Goal: Transaction & Acquisition: Purchase product/service

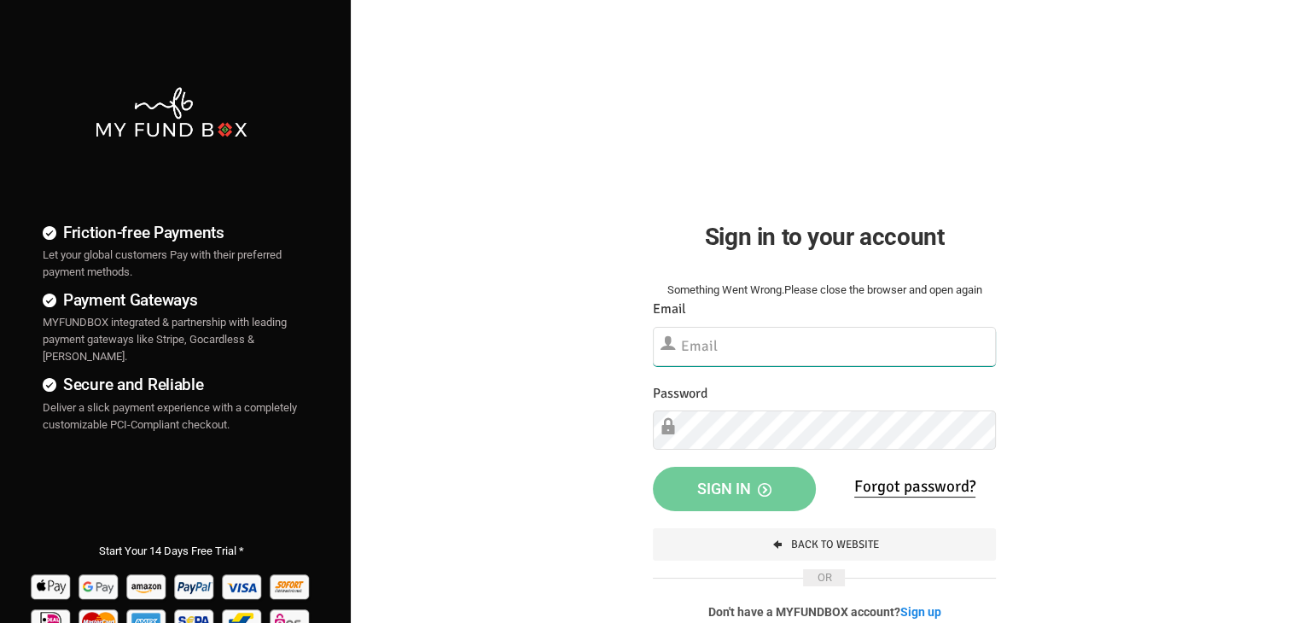
type input "far714@yahoo.com"
click at [692, 498] on button "Sign in" at bounding box center [734, 489] width 163 height 44
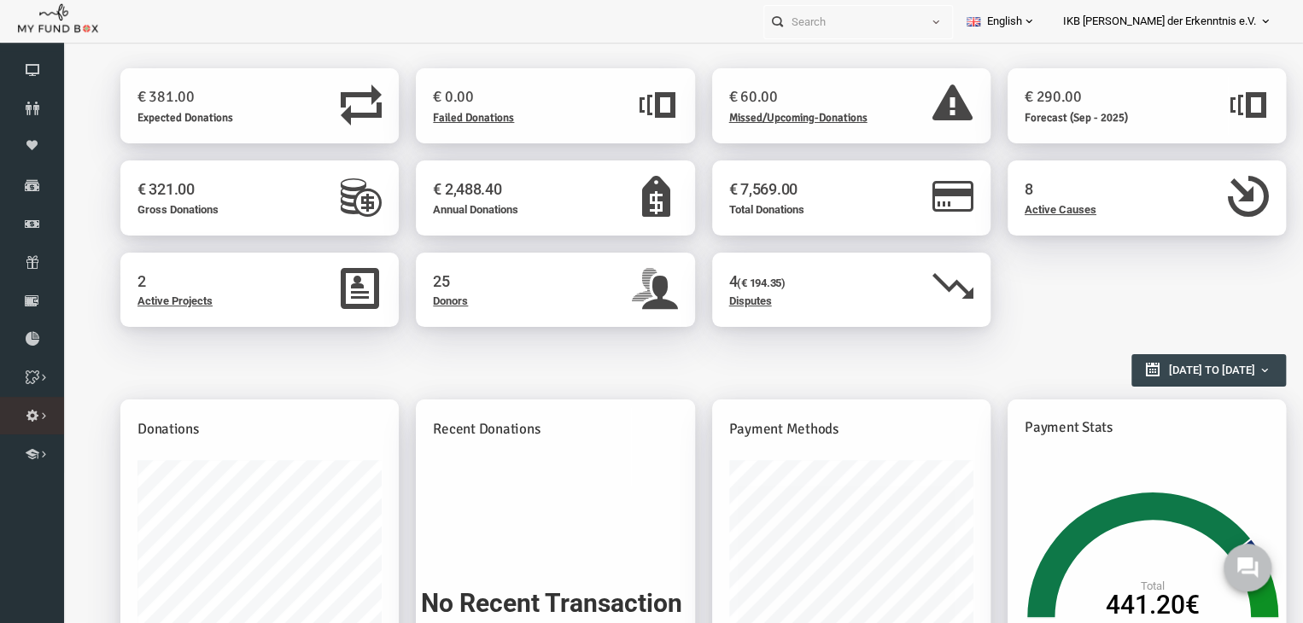
click at [0, 0] on icon at bounding box center [0, 0] width 0 height 0
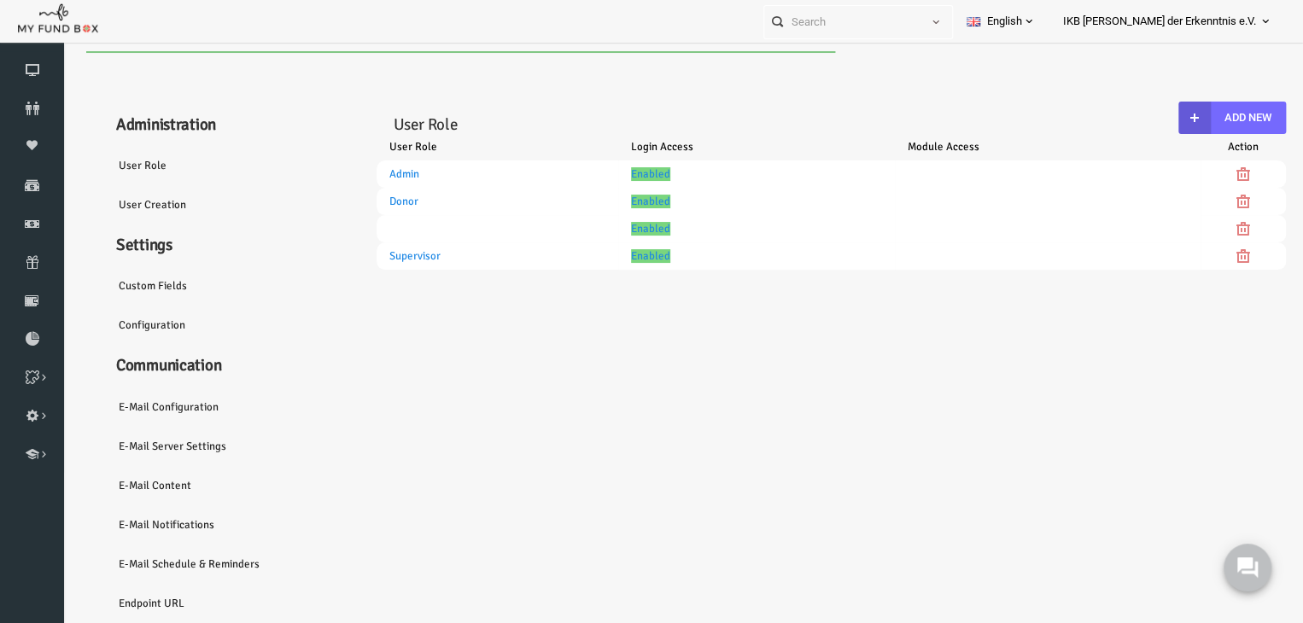
select select "100"
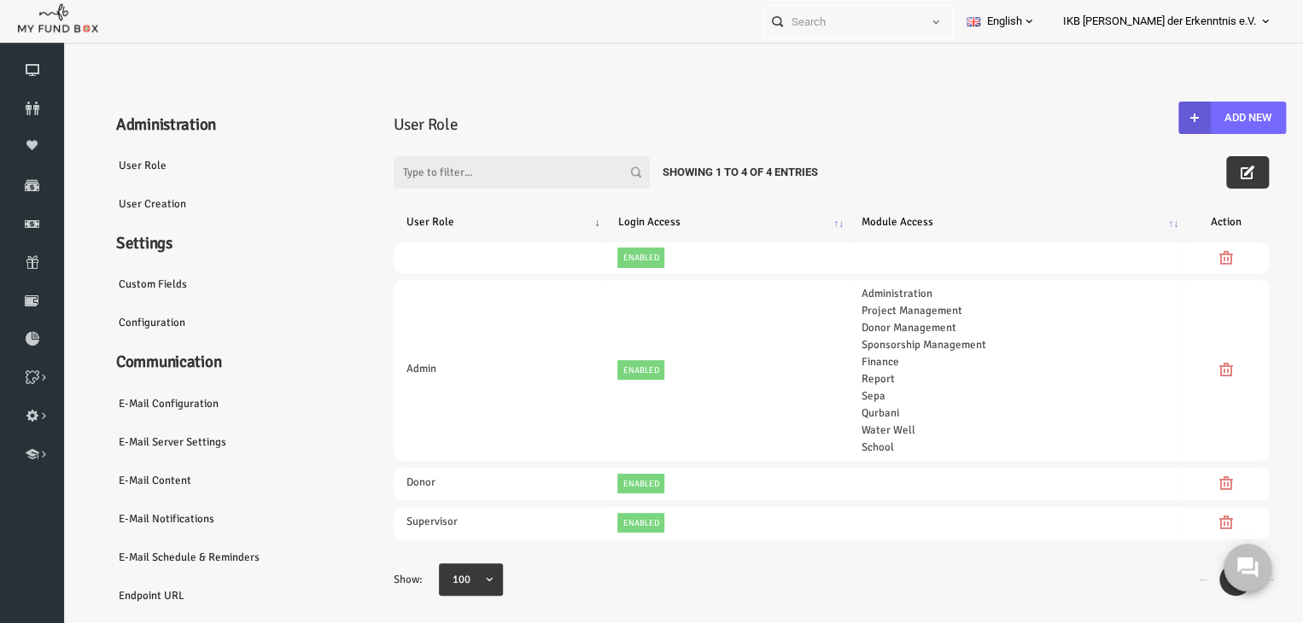
click at [120, 592] on link "Endpoint URL" at bounding box center [207, 595] width 256 height 39
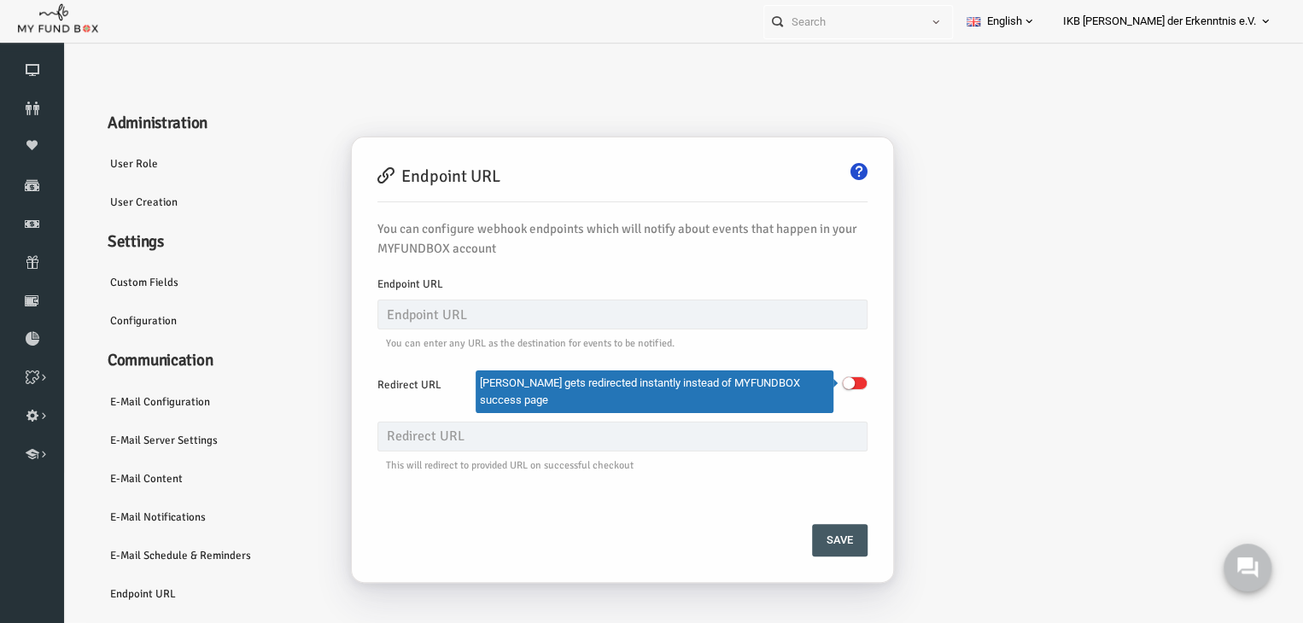
click at [951, 231] on div "Endpoint URL You can configure webhook endpoints which will notify about events…" at bounding box center [798, 364] width 960 height 472
click at [122, 320] on link "Configuration" at bounding box center [198, 320] width 256 height 39
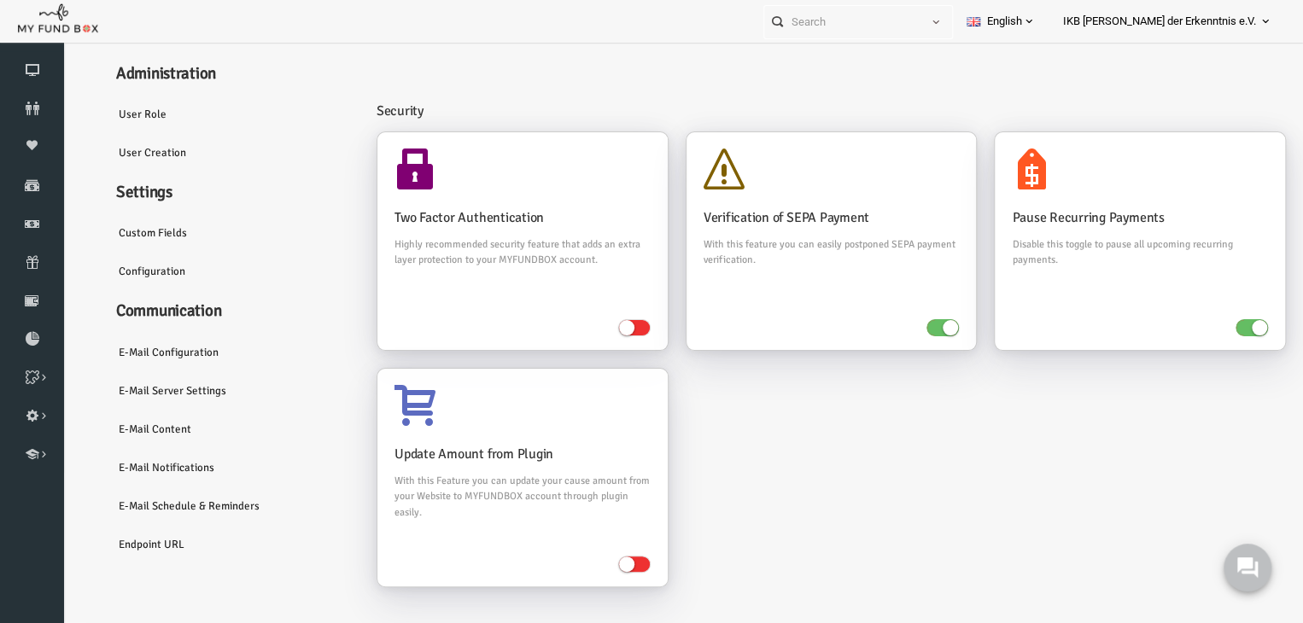
click at [564, 90] on div "Security" at bounding box center [811, 105] width 918 height 53
click at [0, 0] on icon at bounding box center [0, 0] width 0 height 0
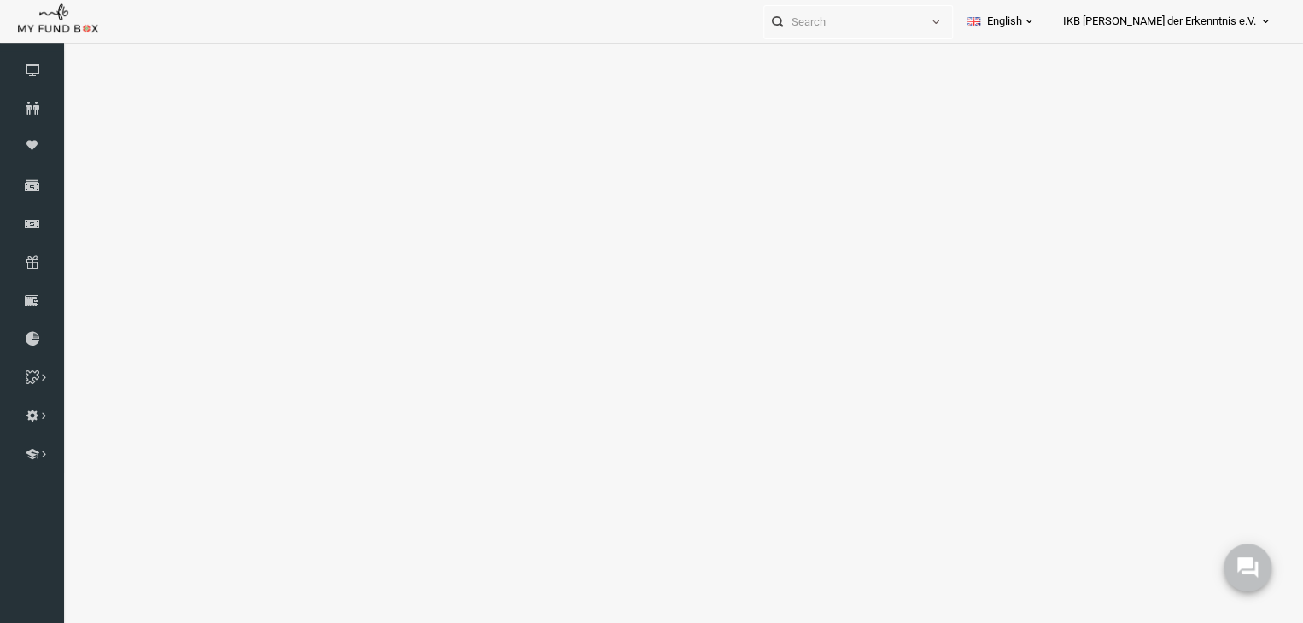
select select "100"
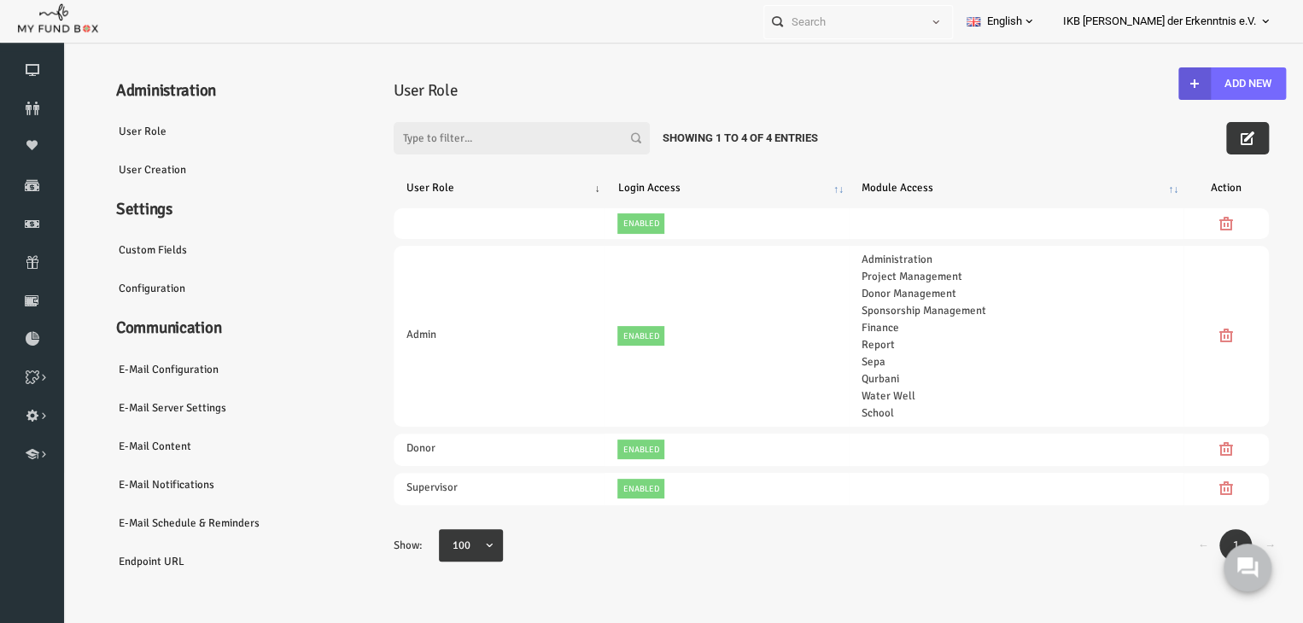
scroll to position [56, 0]
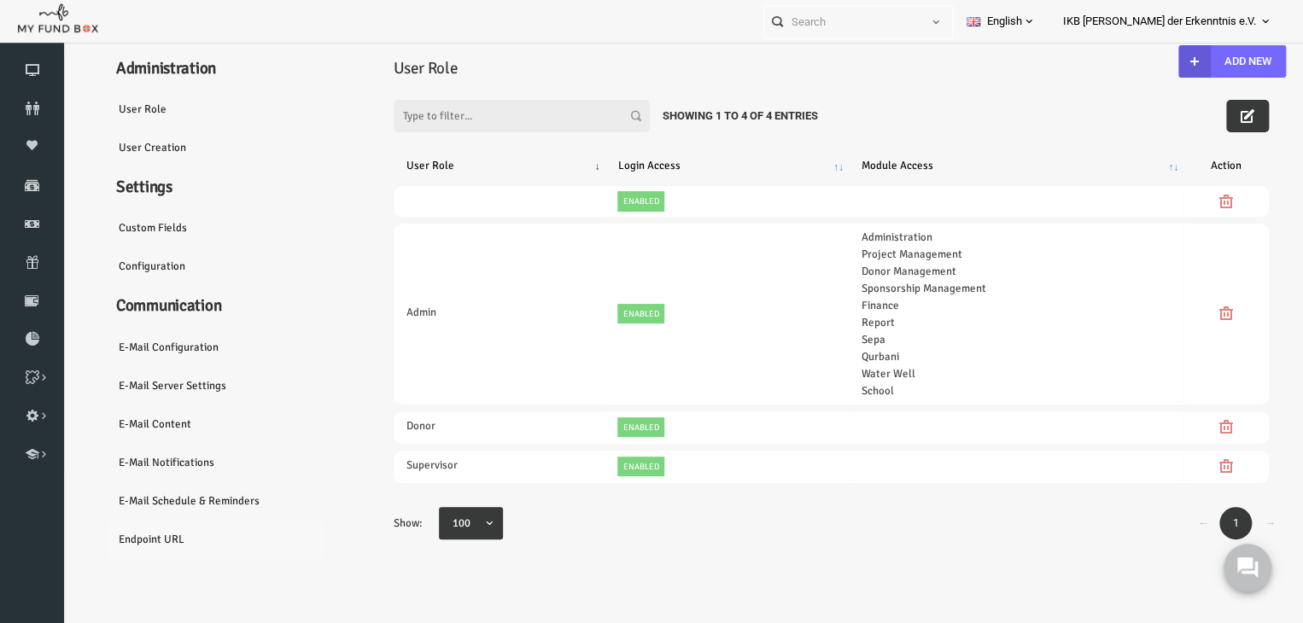
click at [120, 534] on link "Endpoint URL" at bounding box center [207, 539] width 256 height 39
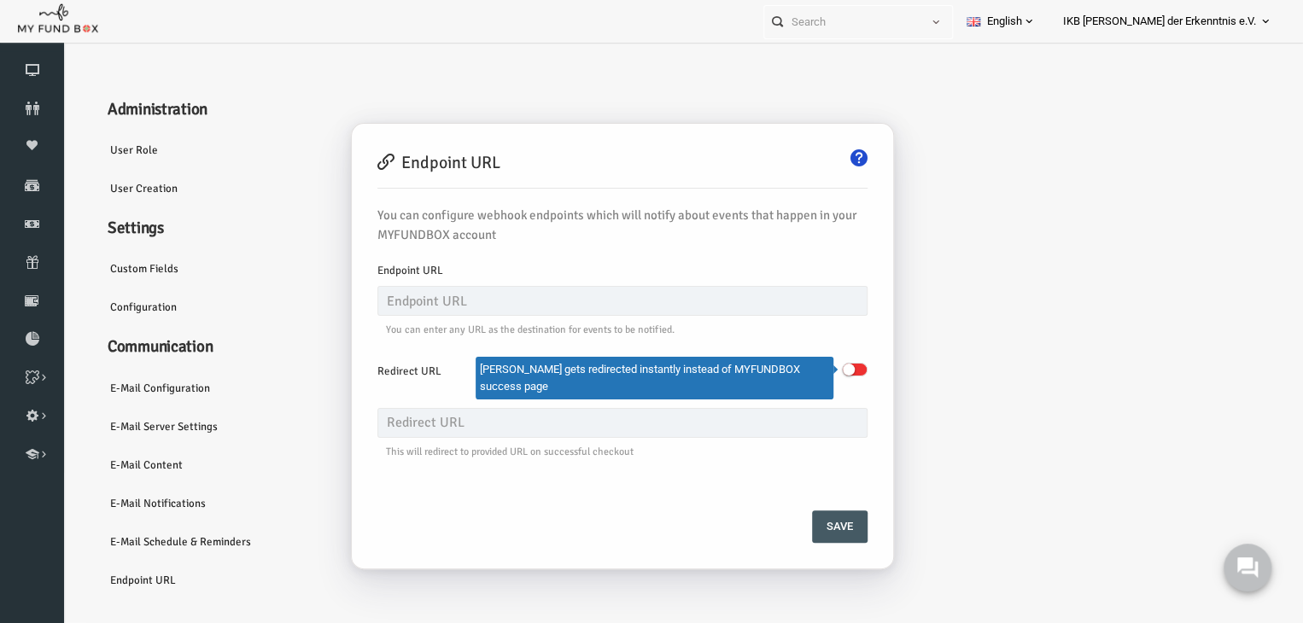
scroll to position [0, 0]
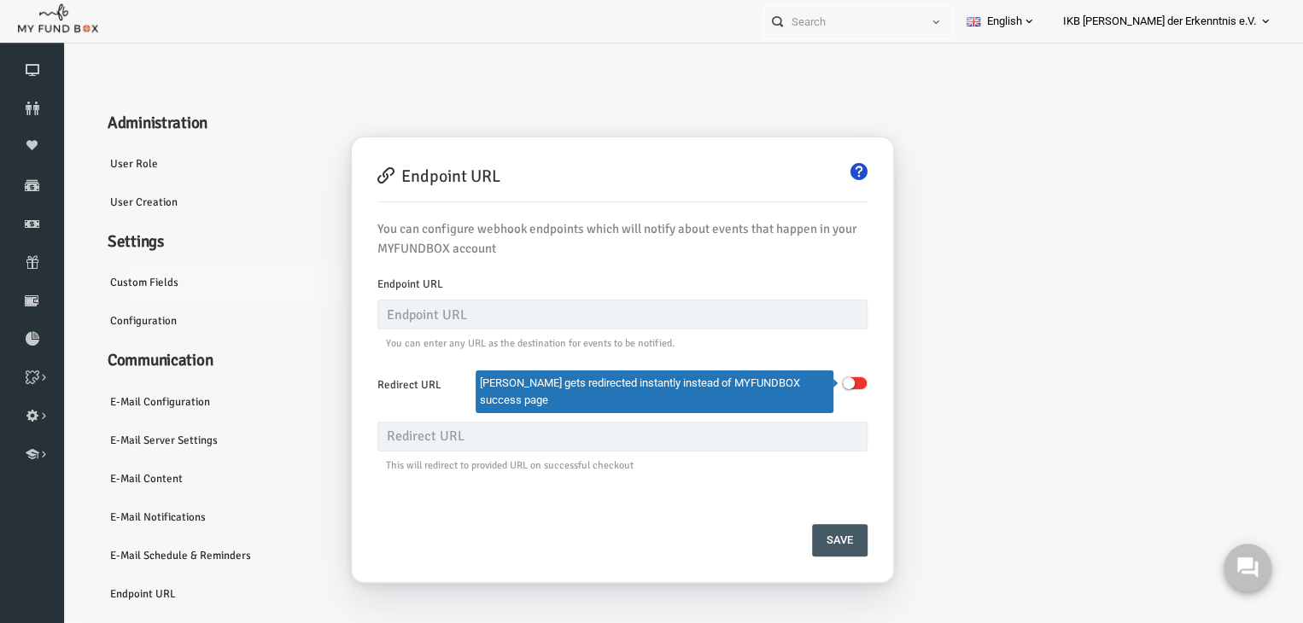
click at [139, 265] on link "Custom Fields" at bounding box center [198, 282] width 256 height 39
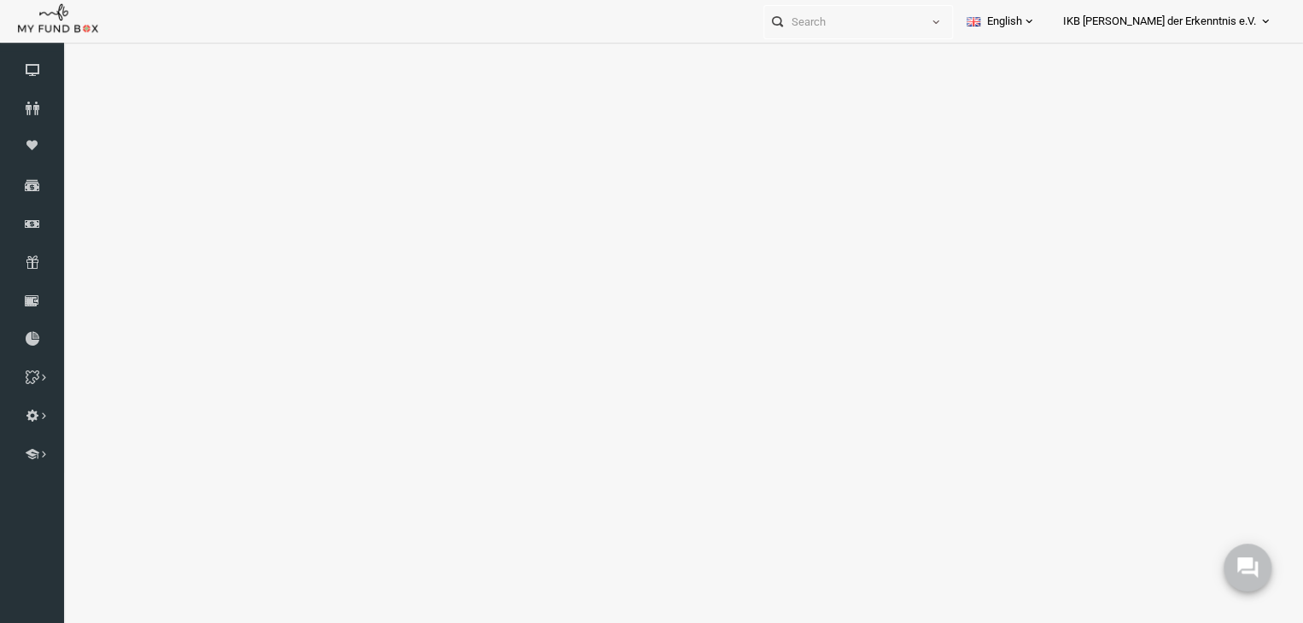
select select "100"
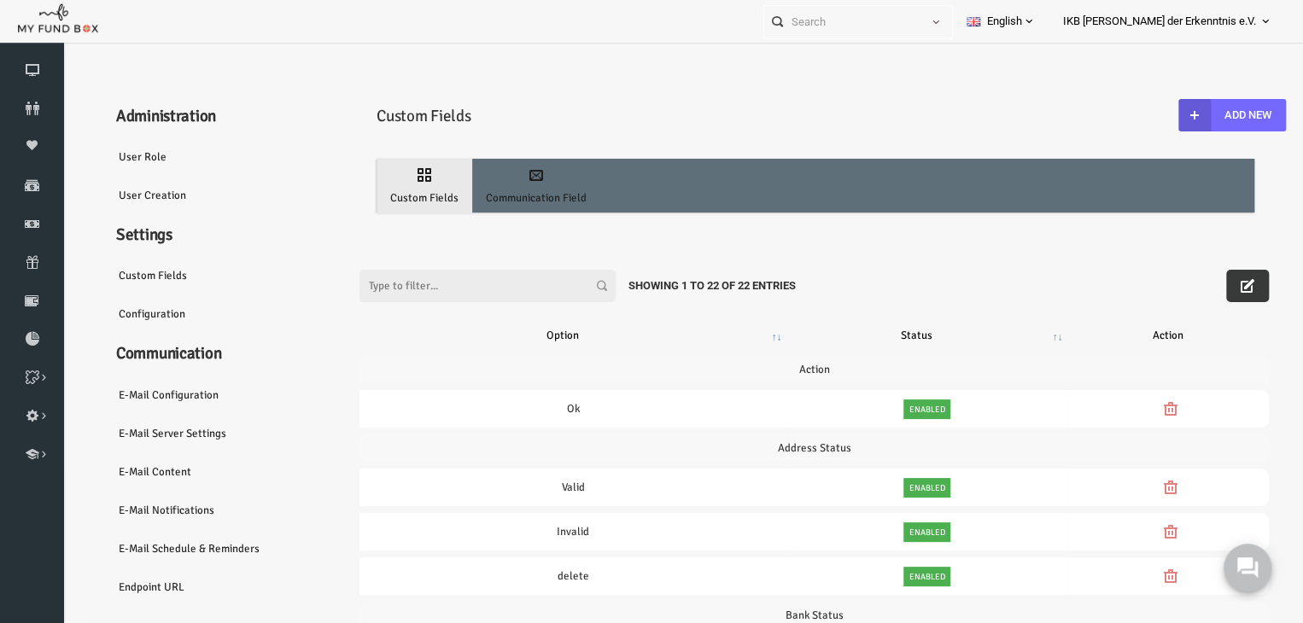
click at [417, 329] on th "Option" at bounding box center [548, 335] width 427 height 27
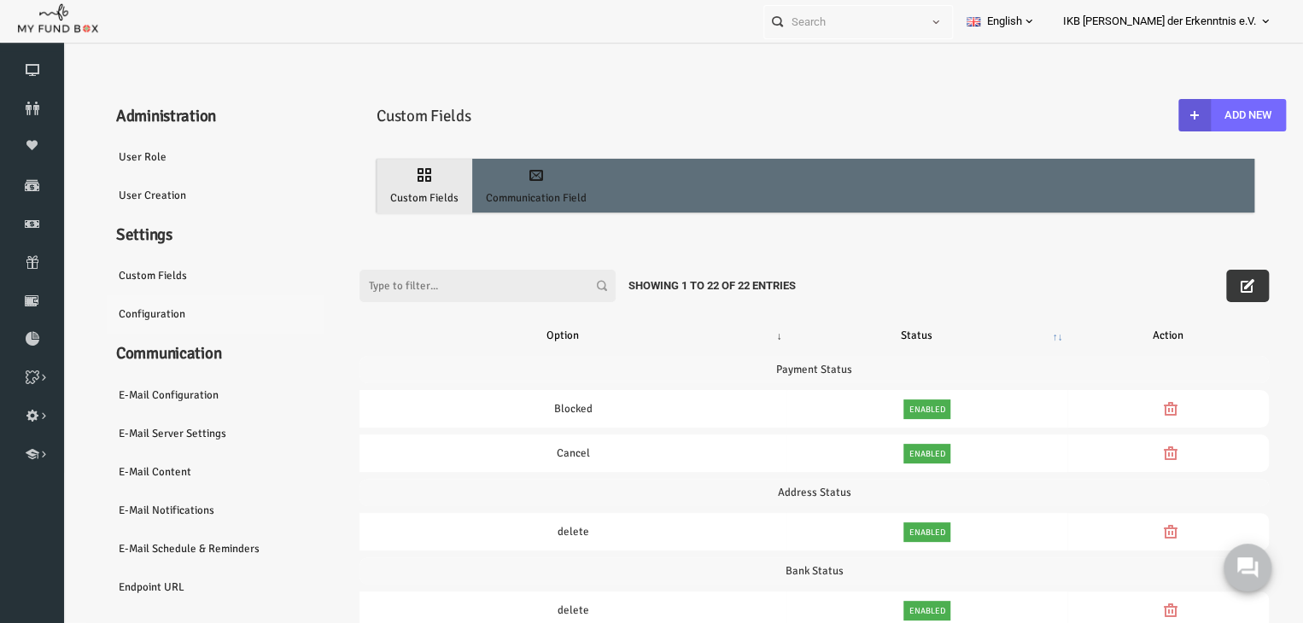
click at [120, 308] on link "Configuration" at bounding box center [207, 313] width 256 height 39
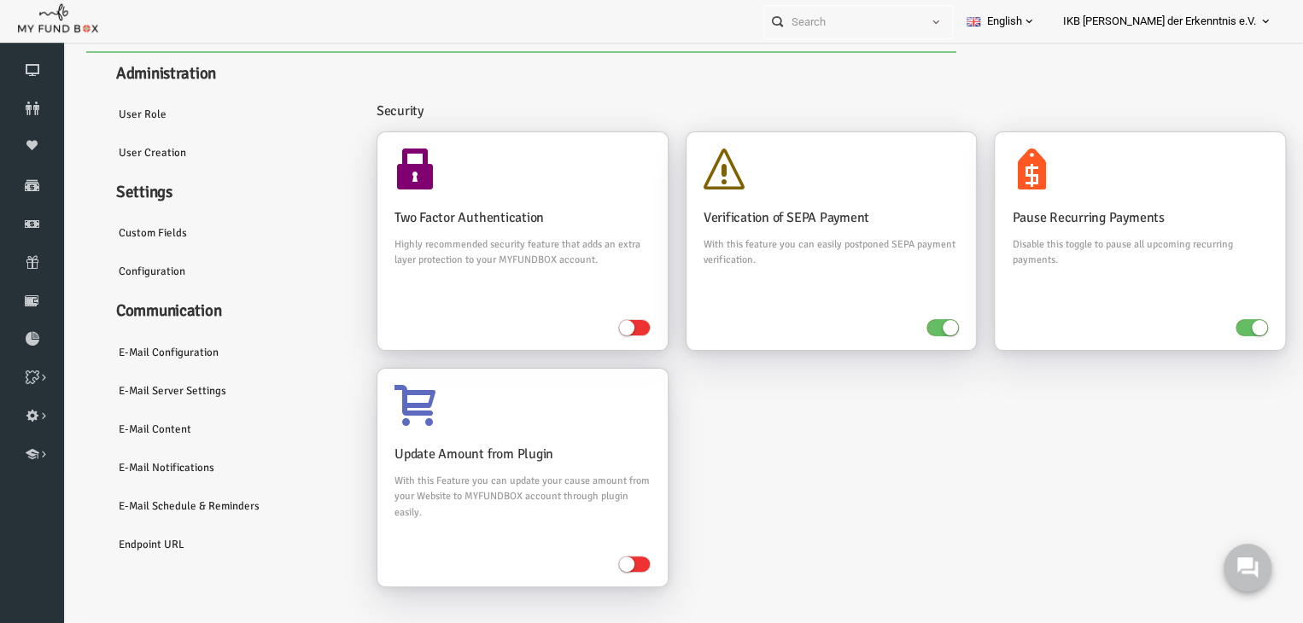
click at [772, 470] on div "Two Factor Authentication Highly recommended security feature that adds an extr…" at bounding box center [806, 367] width 926 height 473
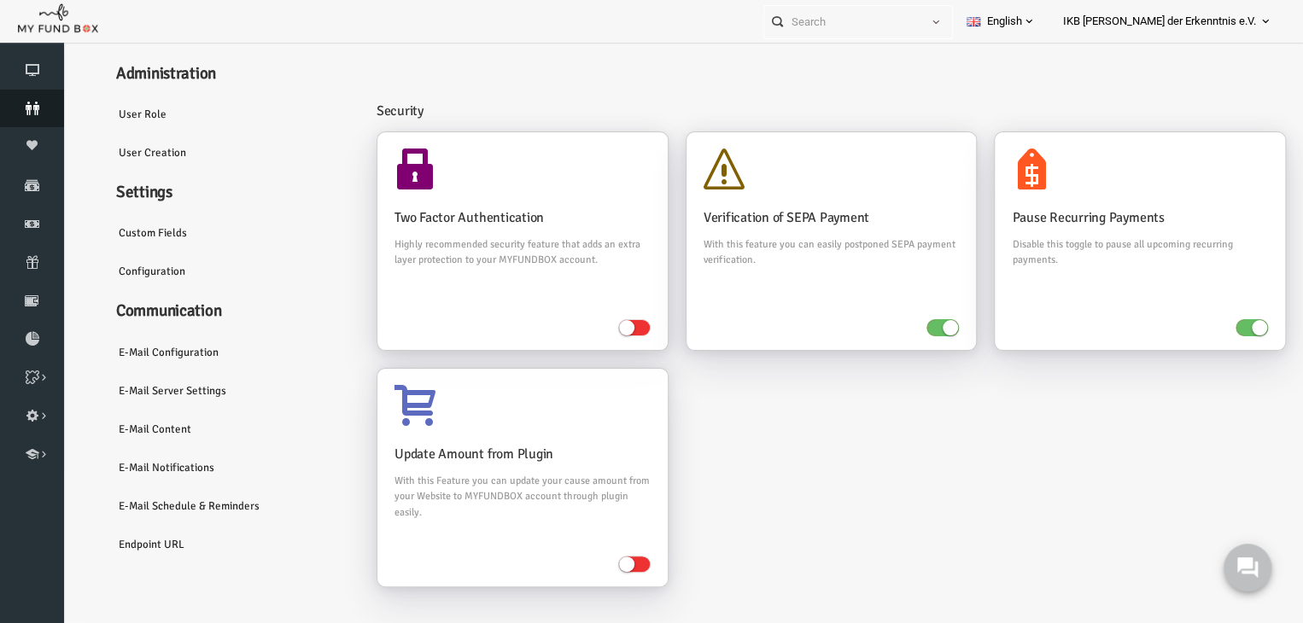
click at [0, 0] on span "Donors" at bounding box center [0, 0] width 0 height 0
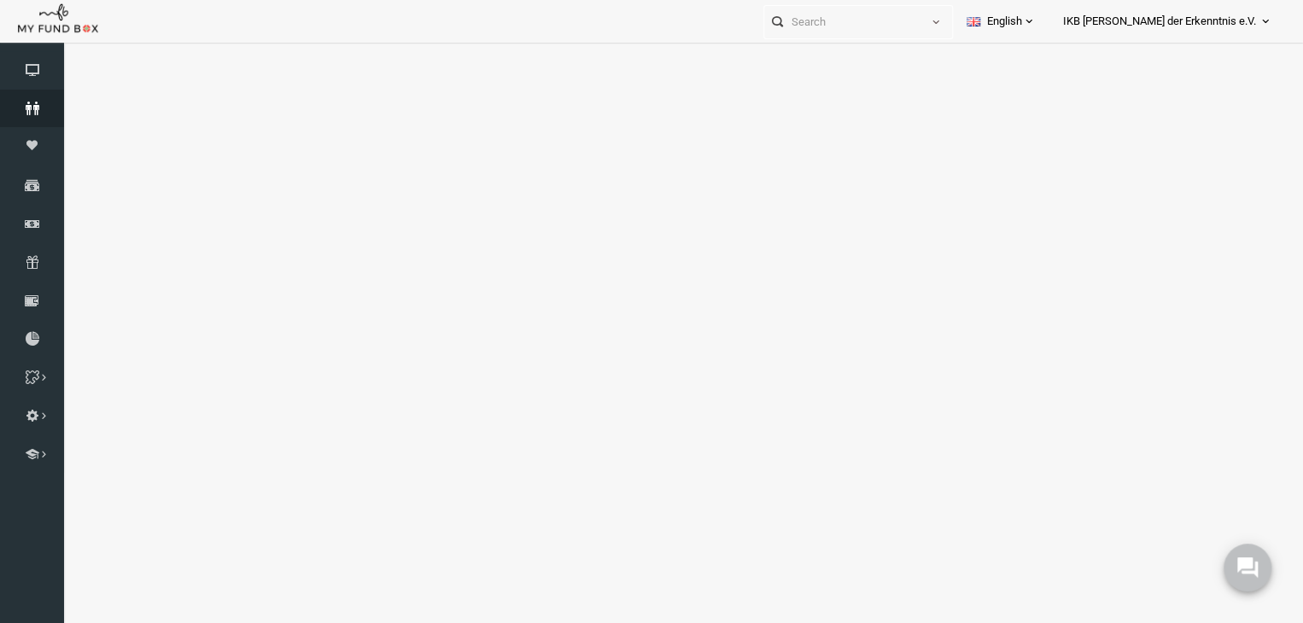
select select "100"
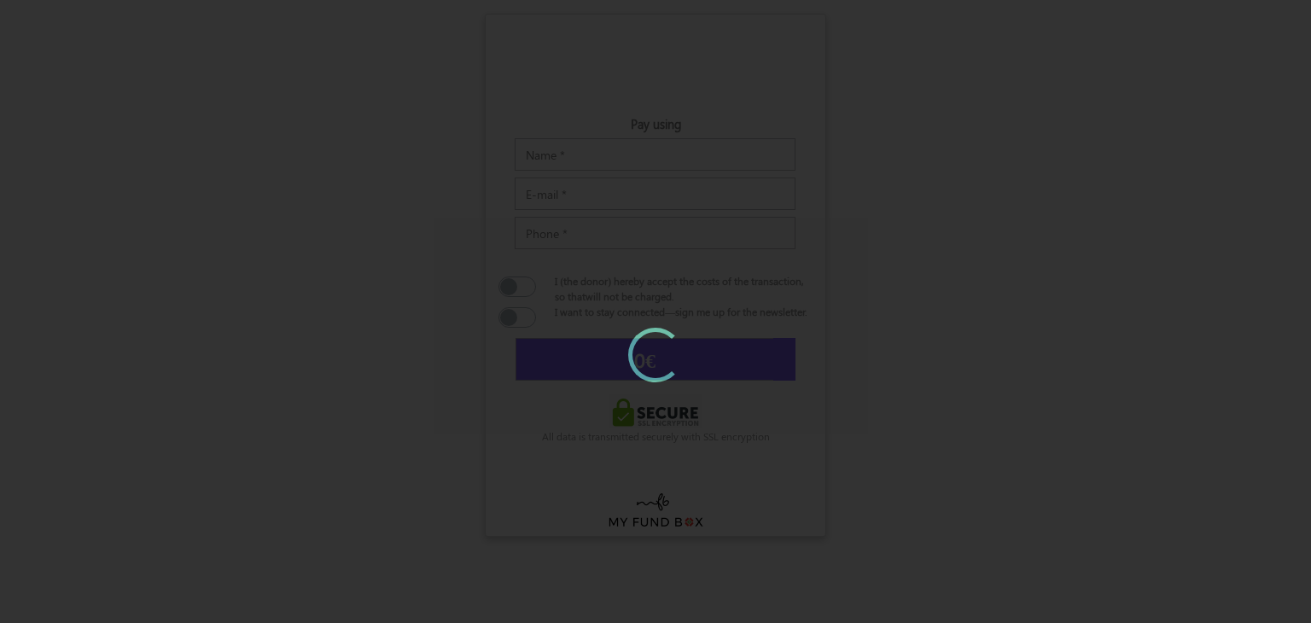
type input "10"
type input "€10.00"
type input "10"
type input "€10.00"
